Goal: Information Seeking & Learning: Learn about a topic

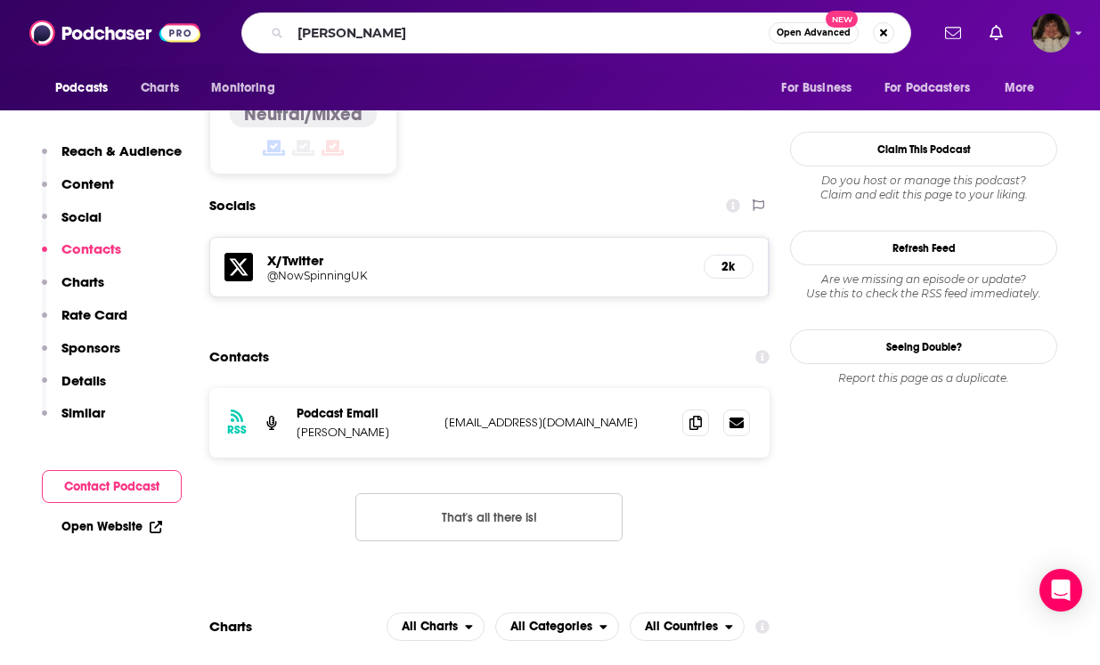
scroll to position [1438, 0]
type input "[PERSON_NAME]"
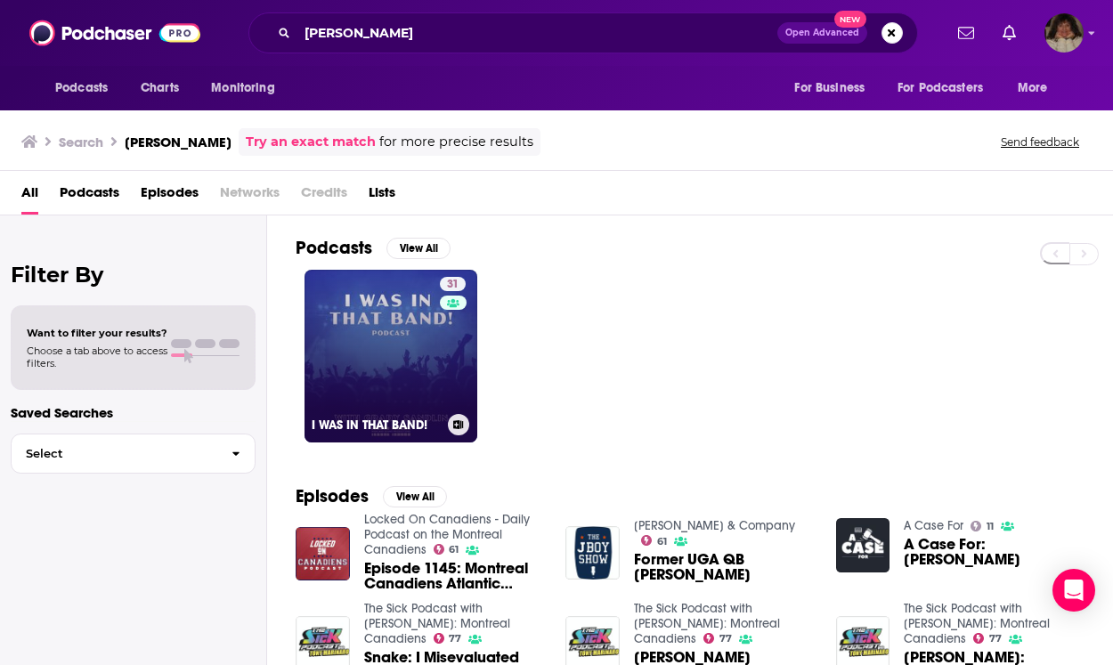
click at [389, 358] on link "31 I WAS IN THAT BAND!" at bounding box center [391, 356] width 173 height 173
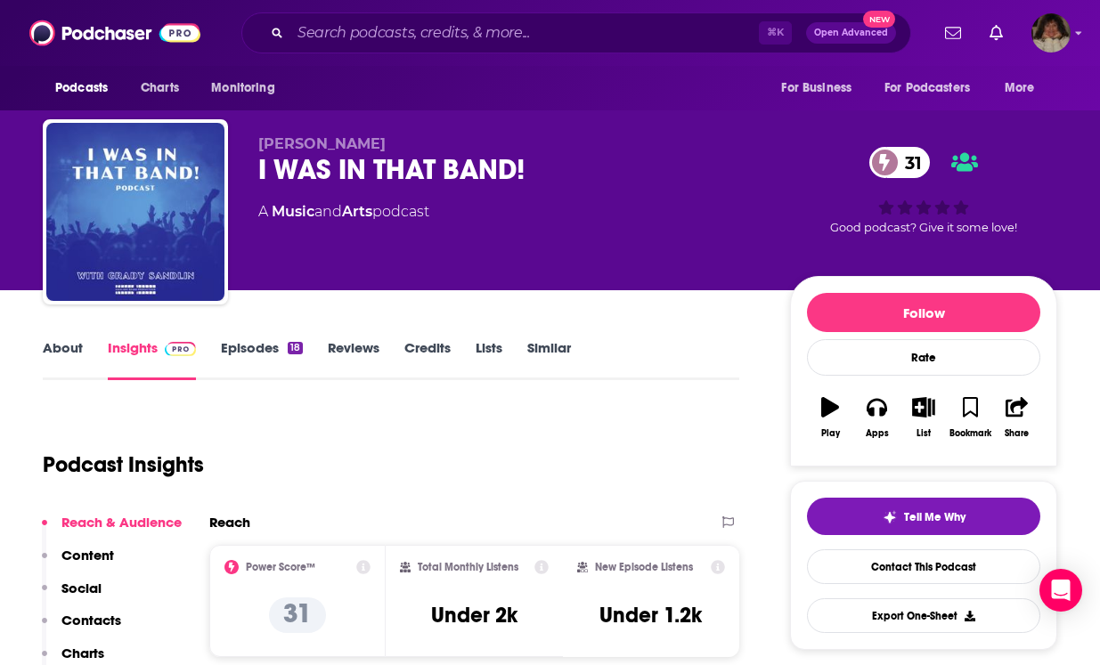
click at [63, 350] on link "About" at bounding box center [63, 359] width 40 height 41
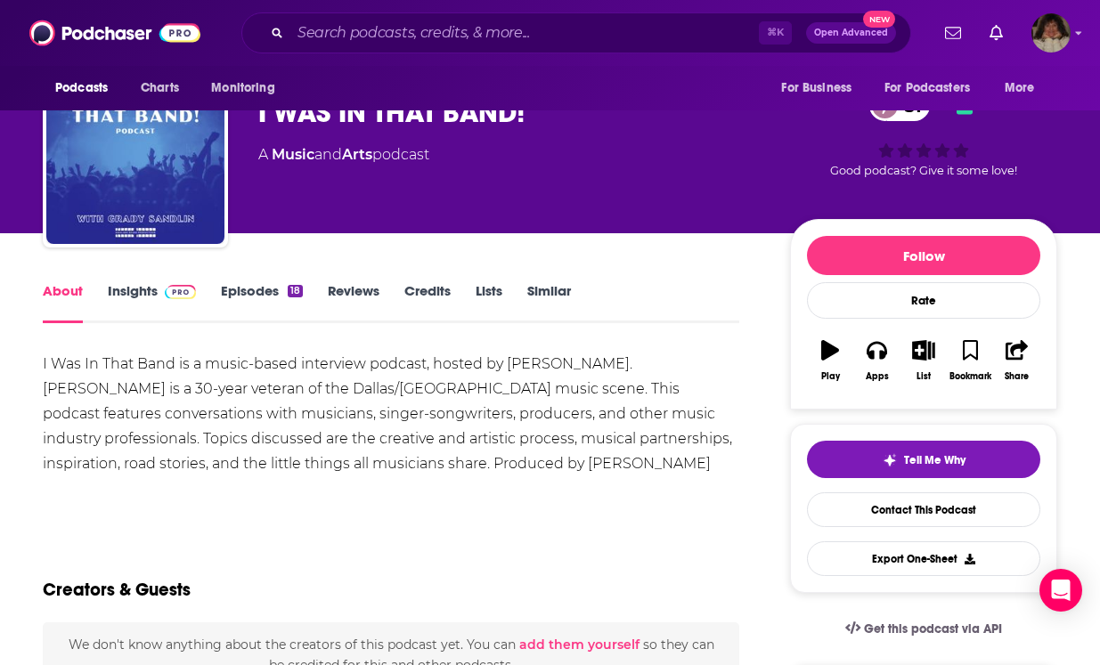
scroll to position [50, 0]
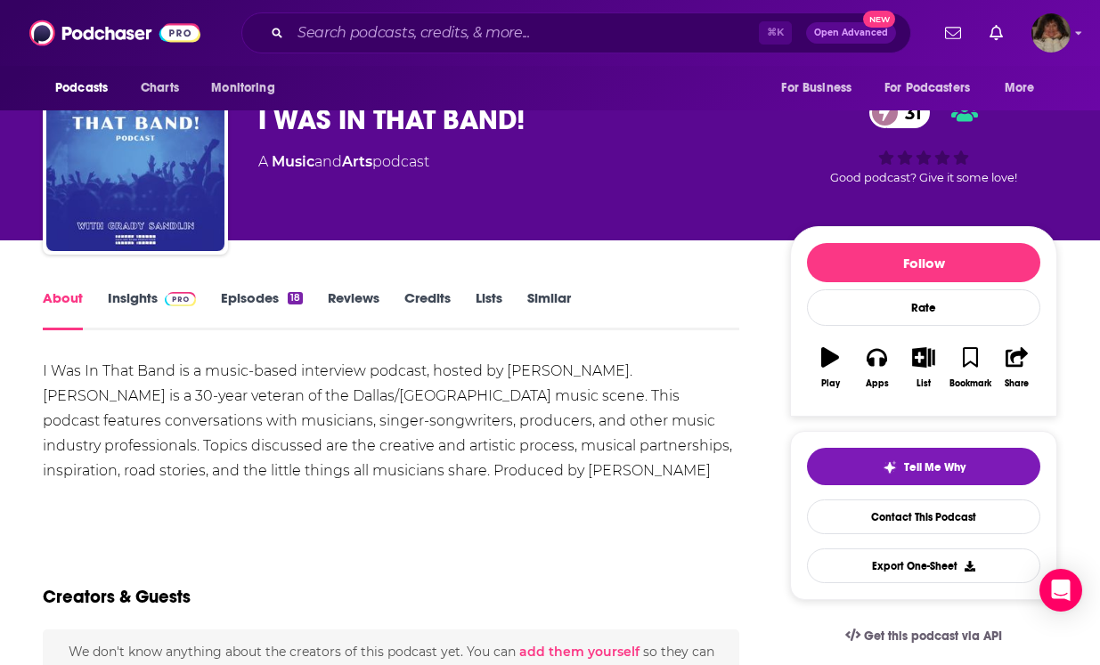
click at [143, 299] on link "Insights" at bounding box center [152, 309] width 88 height 41
